Goal: Use online tool/utility

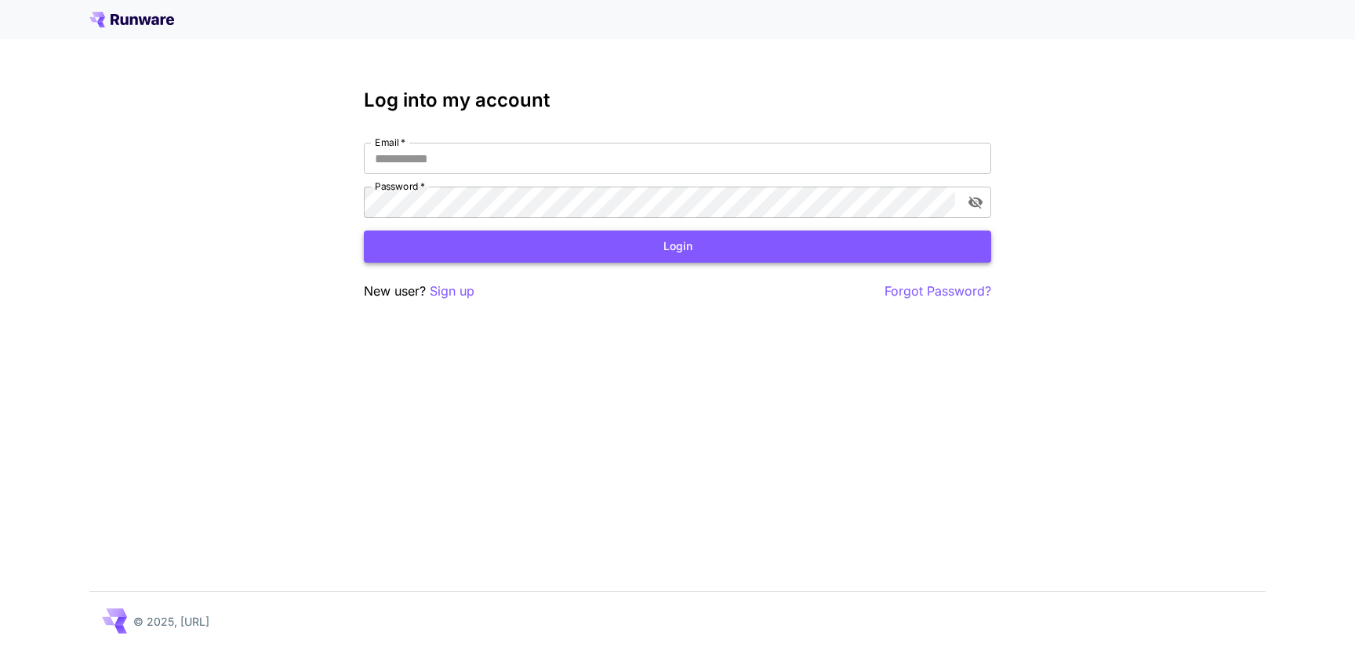
type input "**********"
click at [644, 250] on button "Login" at bounding box center [677, 247] width 627 height 32
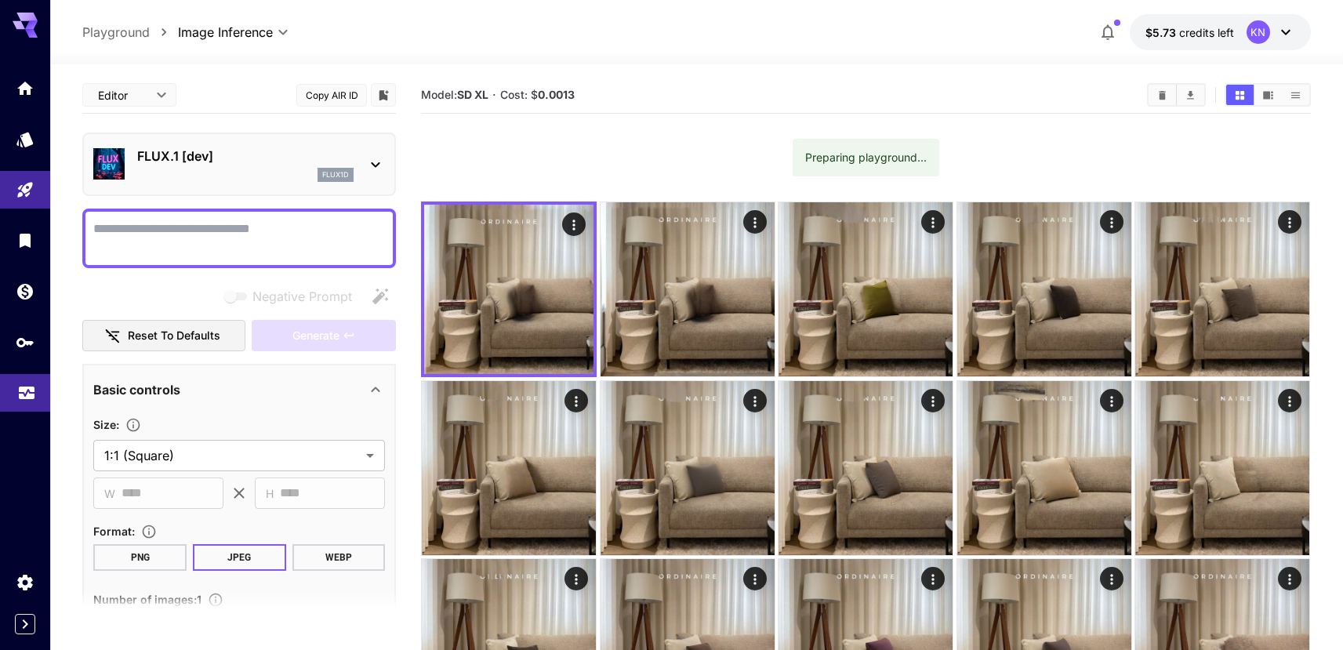
click at [32, 399] on icon "Usage" at bounding box center [26, 389] width 19 height 19
